Goal: Task Accomplishment & Management: Manage account settings

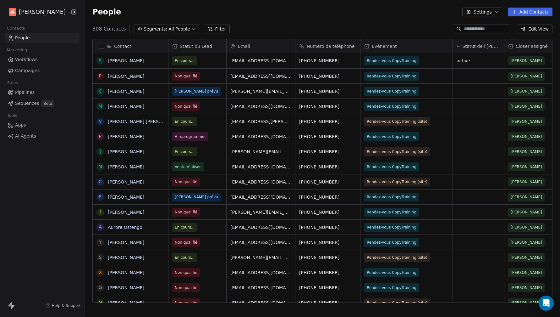
scroll to position [274, 471]
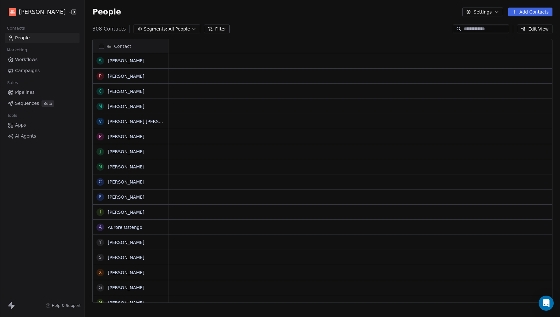
scroll to position [274, 471]
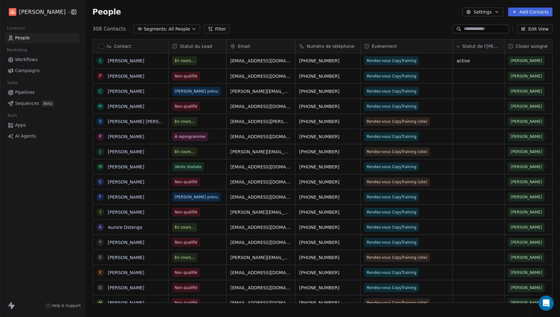
click at [281, 22] on div "People Settings Add Contacts" at bounding box center [322, 12] width 475 height 24
click at [266, 9] on div "People Settings Add Contacts" at bounding box center [322, 12] width 460 height 9
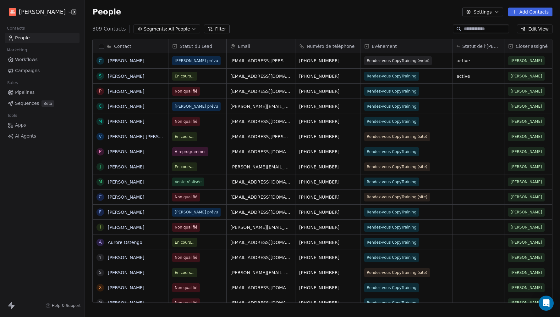
scroll to position [274, 471]
click at [174, 14] on div "People Settings Add Contacts" at bounding box center [322, 12] width 460 height 9
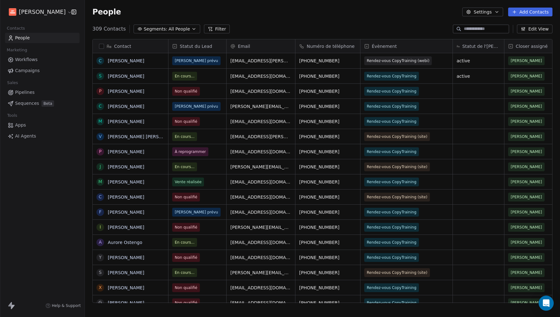
click at [308, 17] on div "People Settings Add Contacts" at bounding box center [322, 12] width 475 height 24
